Goal: Task Accomplishment & Management: Manage account settings

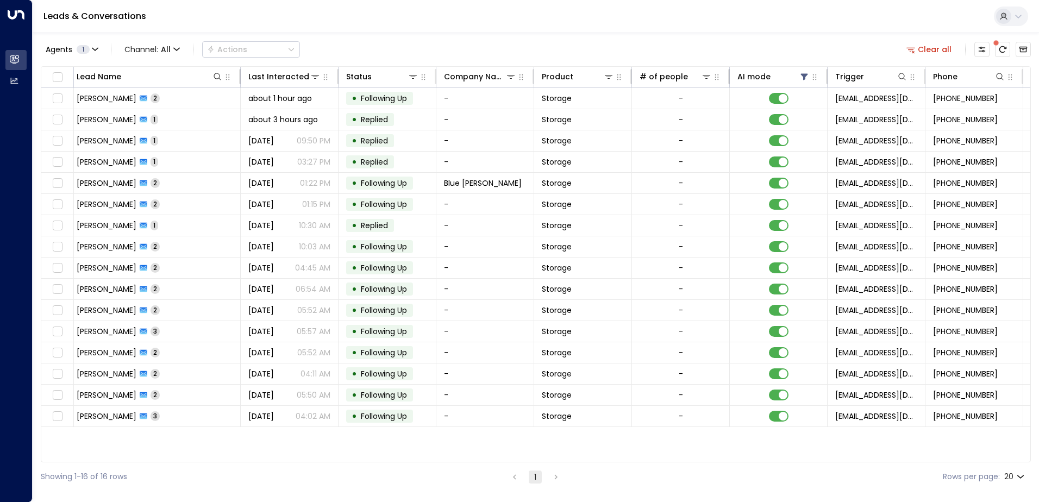
scroll to position [0, 120]
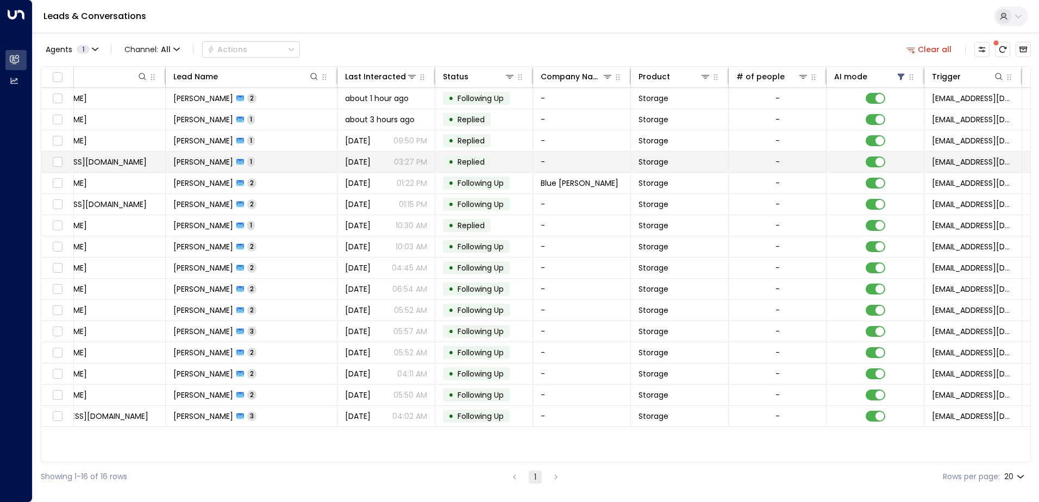
click at [877, 156] on td at bounding box center [875, 162] width 98 height 21
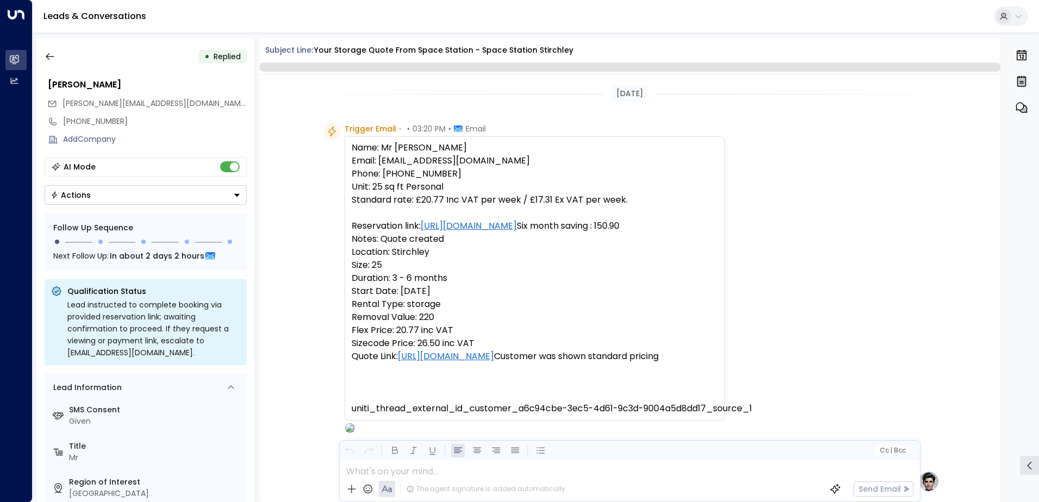
scroll to position [555, 0]
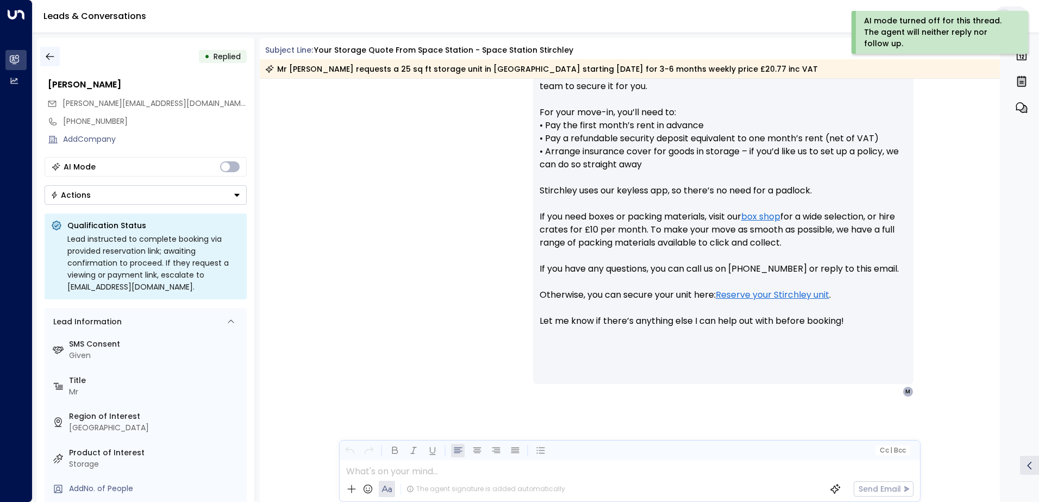
click at [57, 54] on button "button" at bounding box center [50, 57] width 20 height 20
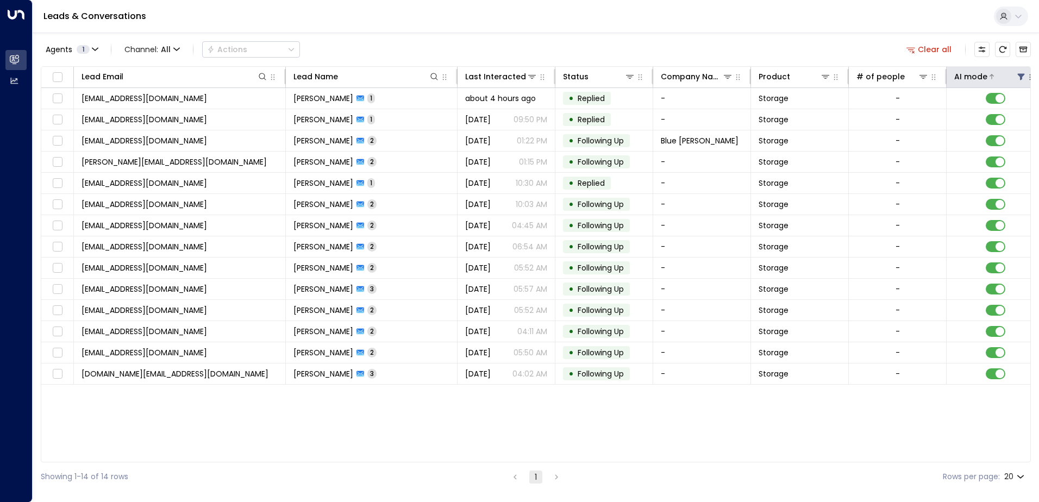
click at [1017, 73] on icon at bounding box center [1021, 76] width 9 height 9
click at [906, 118] on div "Off" at bounding box center [956, 119] width 152 height 11
click at [1014, 163] on button "Apply" at bounding box center [1016, 163] width 32 height 15
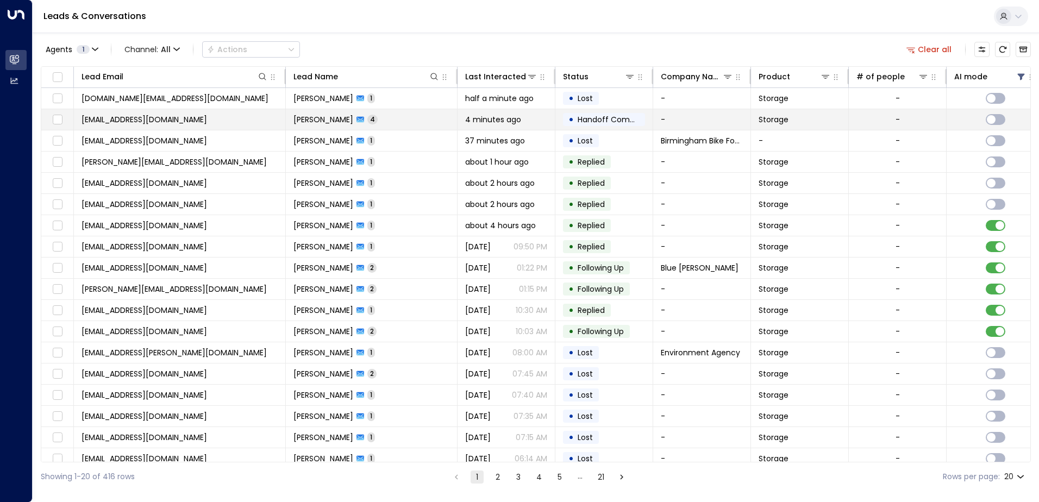
click at [599, 116] on span "Handoff Completed" at bounding box center [616, 119] width 77 height 11
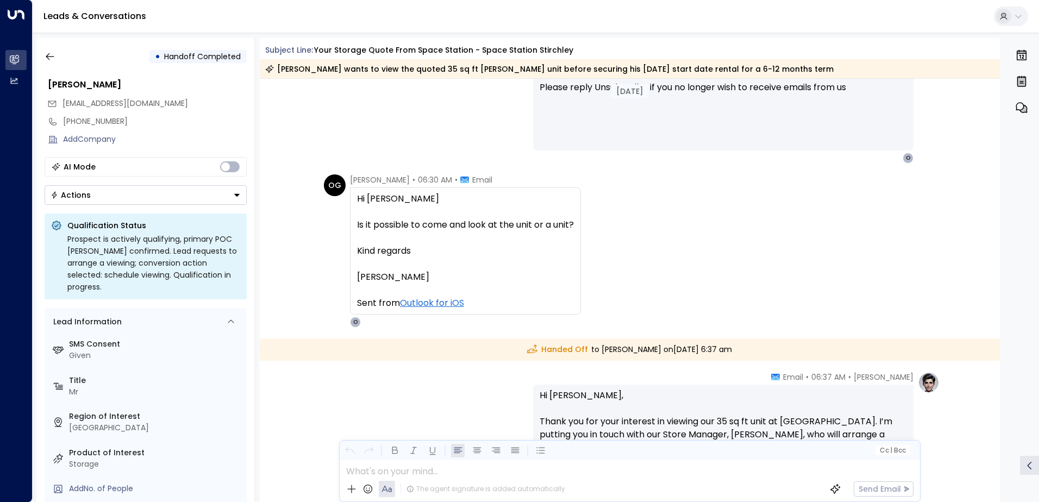
scroll to position [1066, 0]
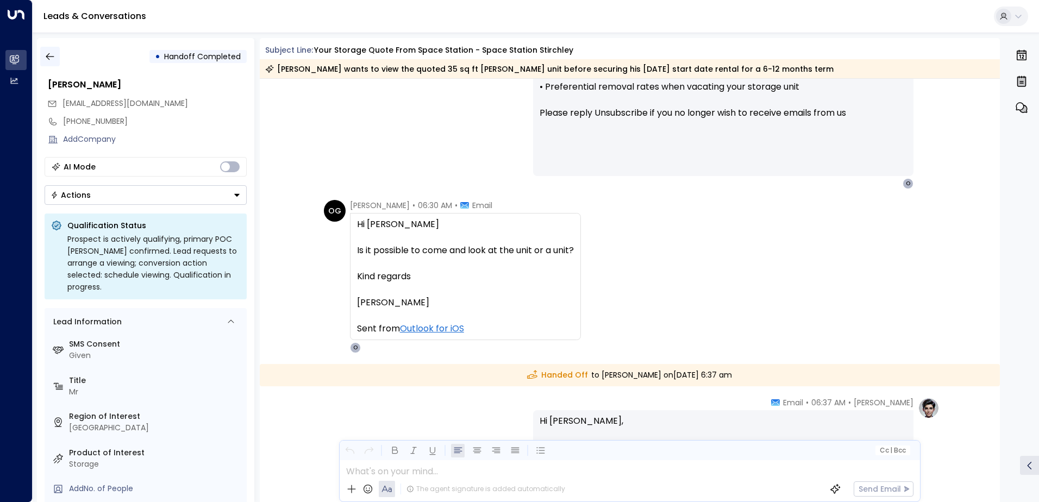
click at [49, 58] on icon "button" at bounding box center [50, 56] width 11 height 11
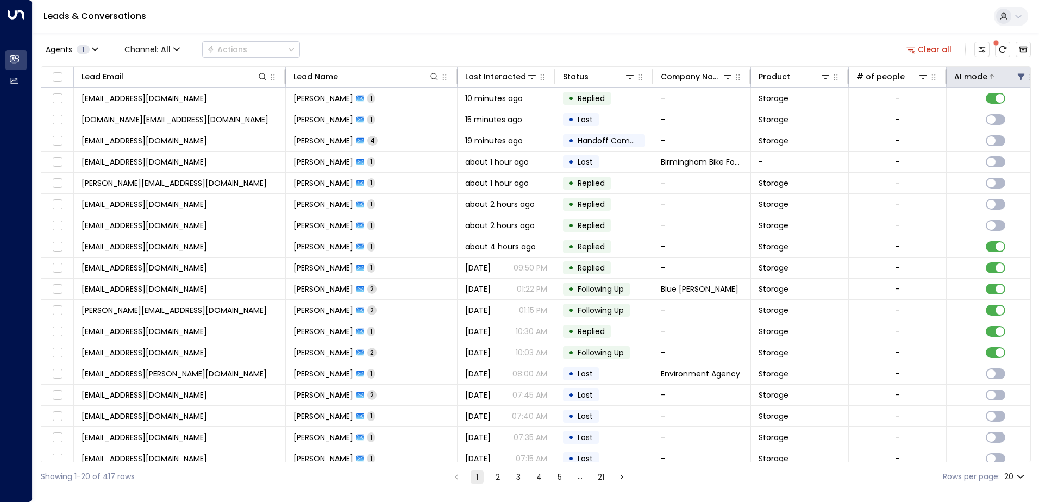
click at [1018, 75] on icon at bounding box center [1021, 76] width 9 height 9
click at [902, 123] on div "Off" at bounding box center [897, 119] width 13 height 11
click at [1019, 166] on button "Apply" at bounding box center [1016, 163] width 32 height 15
